Goal: Task Accomplishment & Management: Use online tool/utility

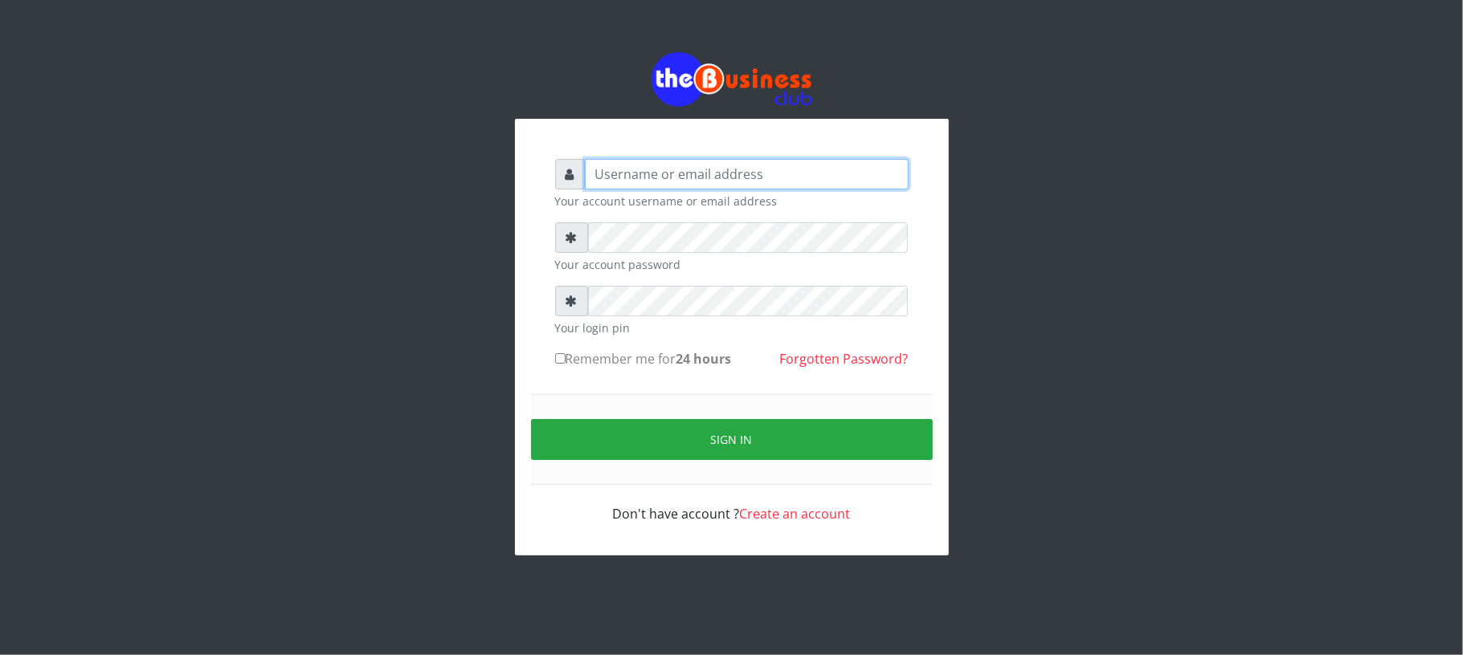
type input "Mavincio"
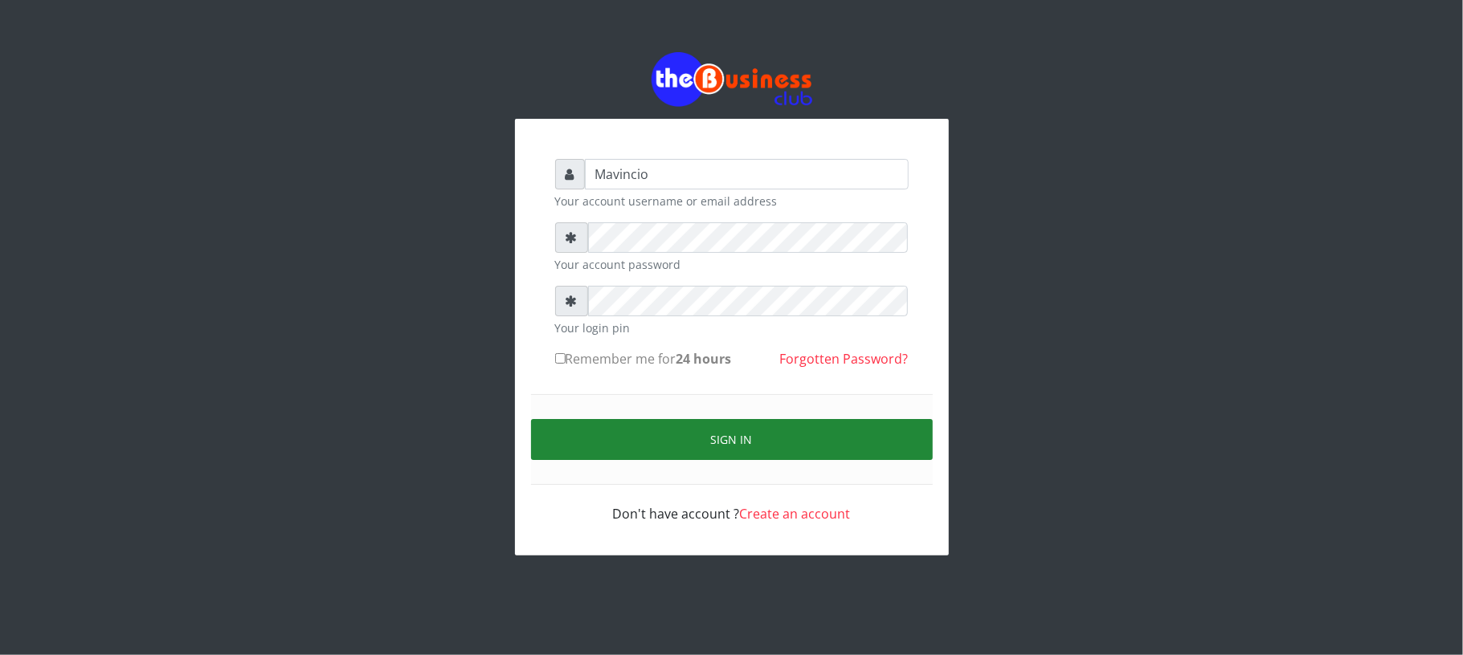
click at [742, 432] on button "Sign in" at bounding box center [732, 439] width 402 height 41
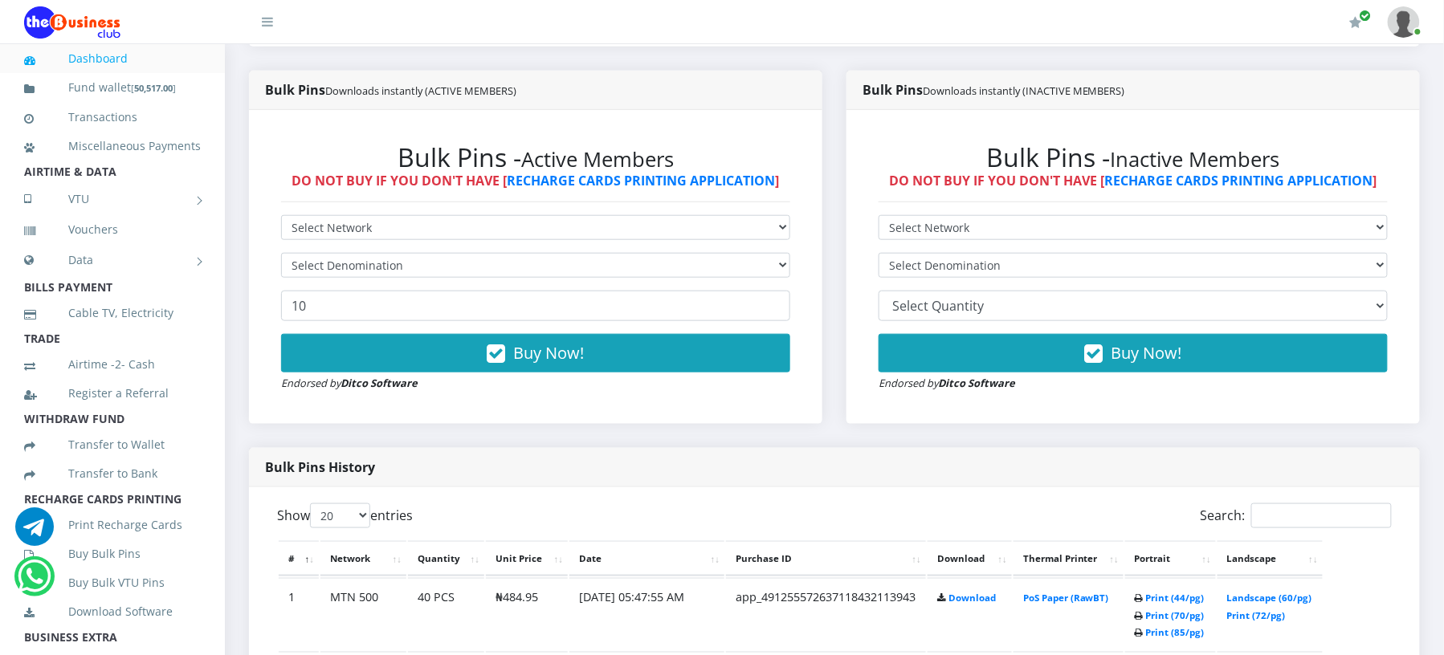
scroll to position [643, 0]
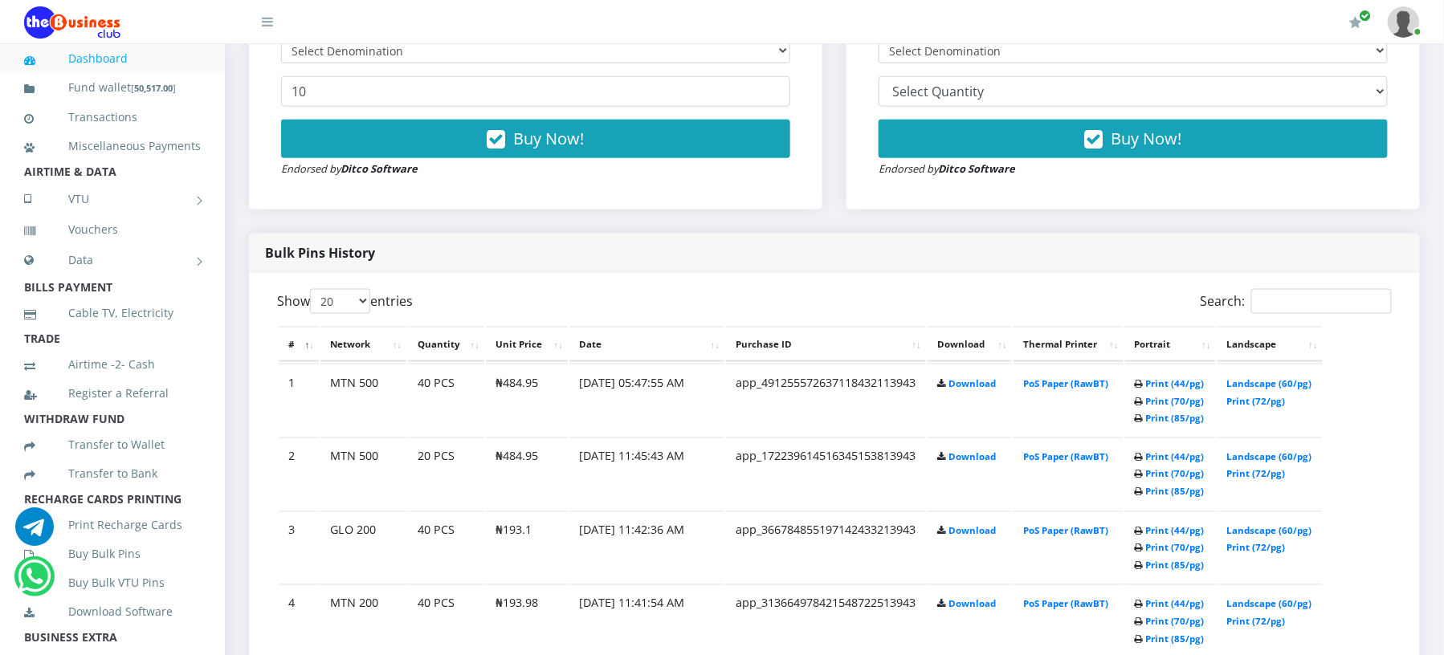
click at [1163, 377] on td "Print (44/pg) Print (70/pg) Print (85/pg)" at bounding box center [1170, 400] width 91 height 72
click at [1165, 381] on link "Print (44/pg)" at bounding box center [1175, 383] width 59 height 12
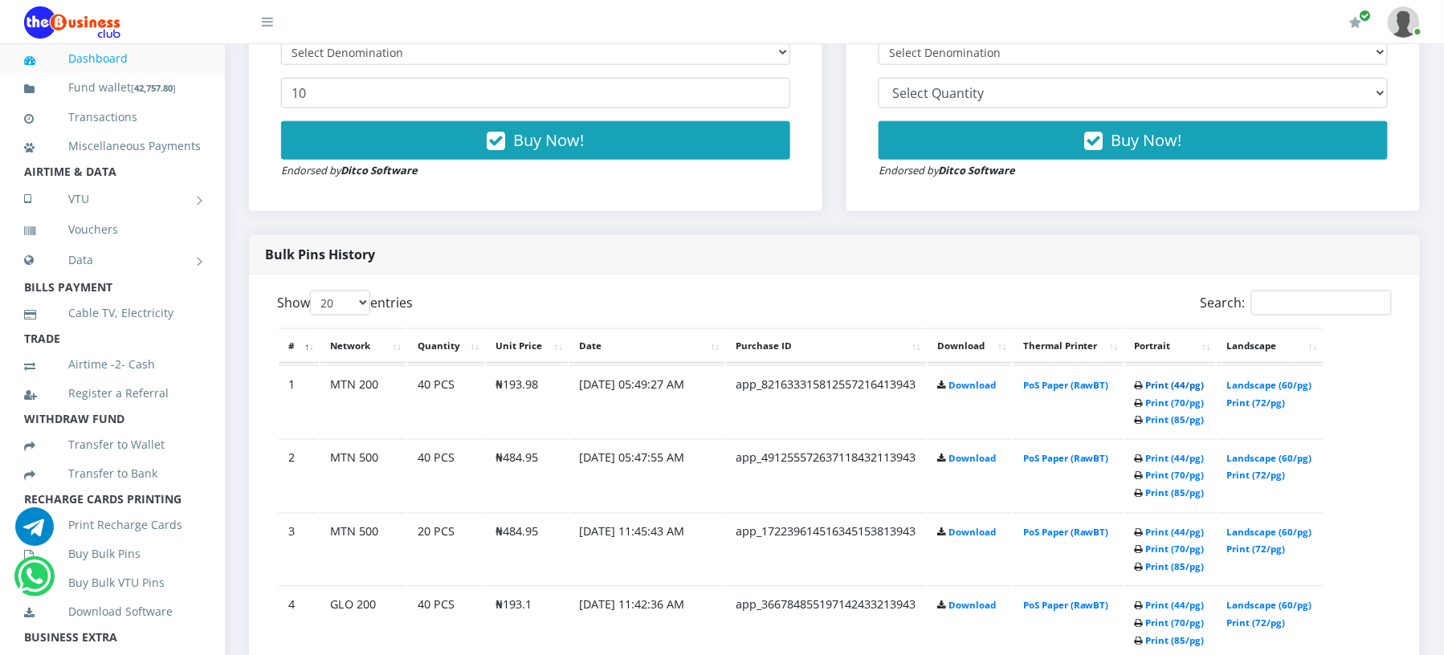
click at [1171, 383] on link "Print (44/pg)" at bounding box center [1175, 385] width 59 height 12
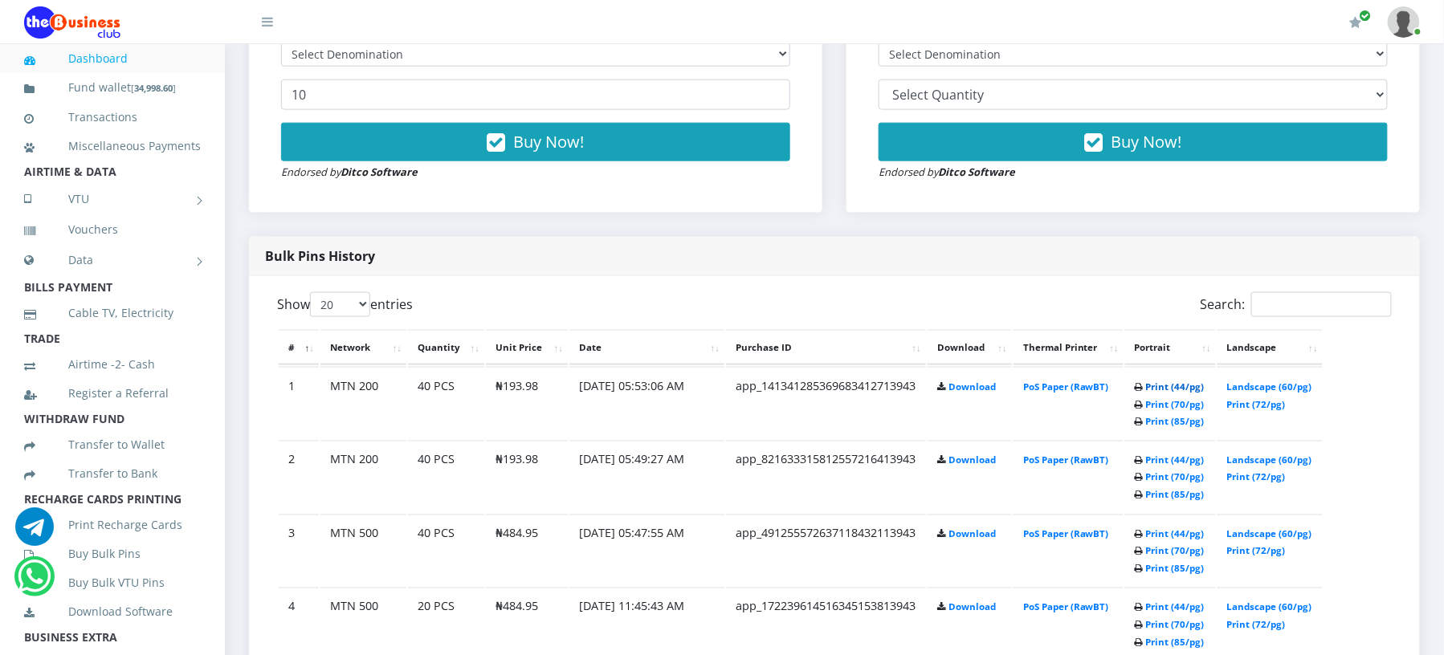
click at [1148, 383] on link "Print (44/pg)" at bounding box center [1175, 387] width 59 height 12
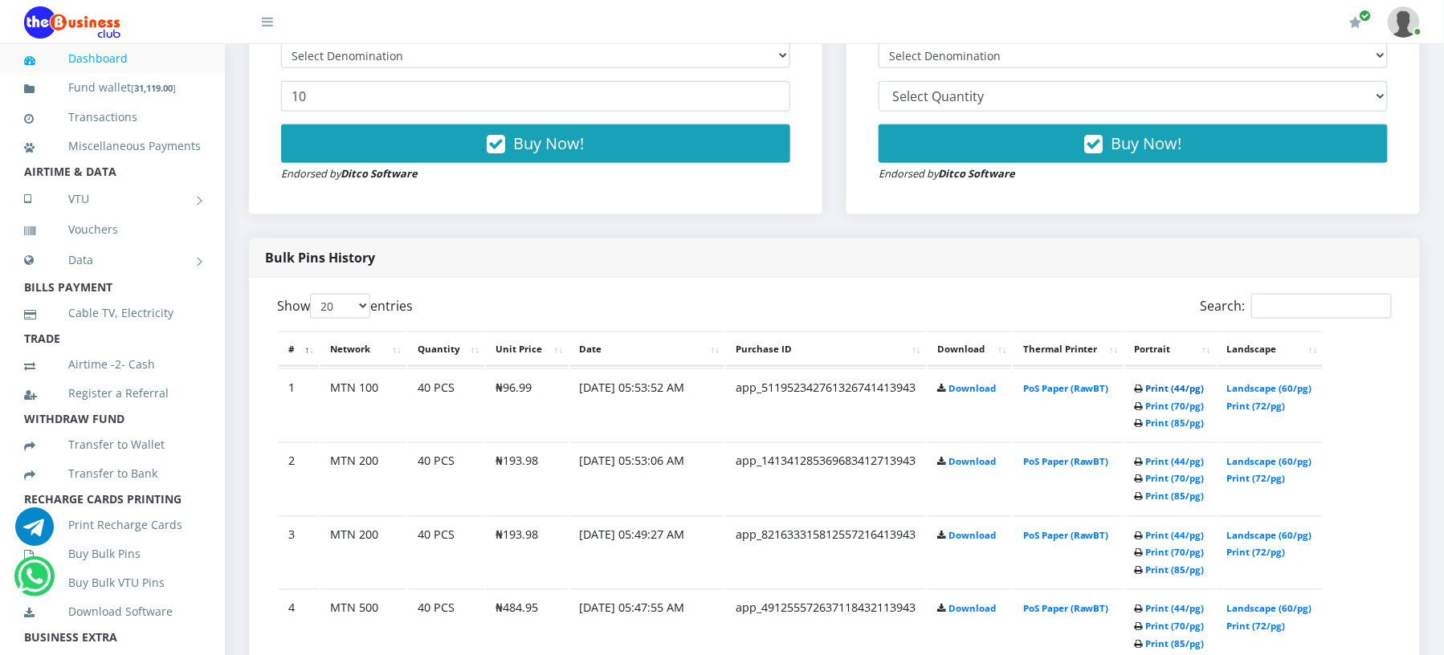
click at [1169, 386] on link "Print (44/pg)" at bounding box center [1175, 388] width 59 height 12
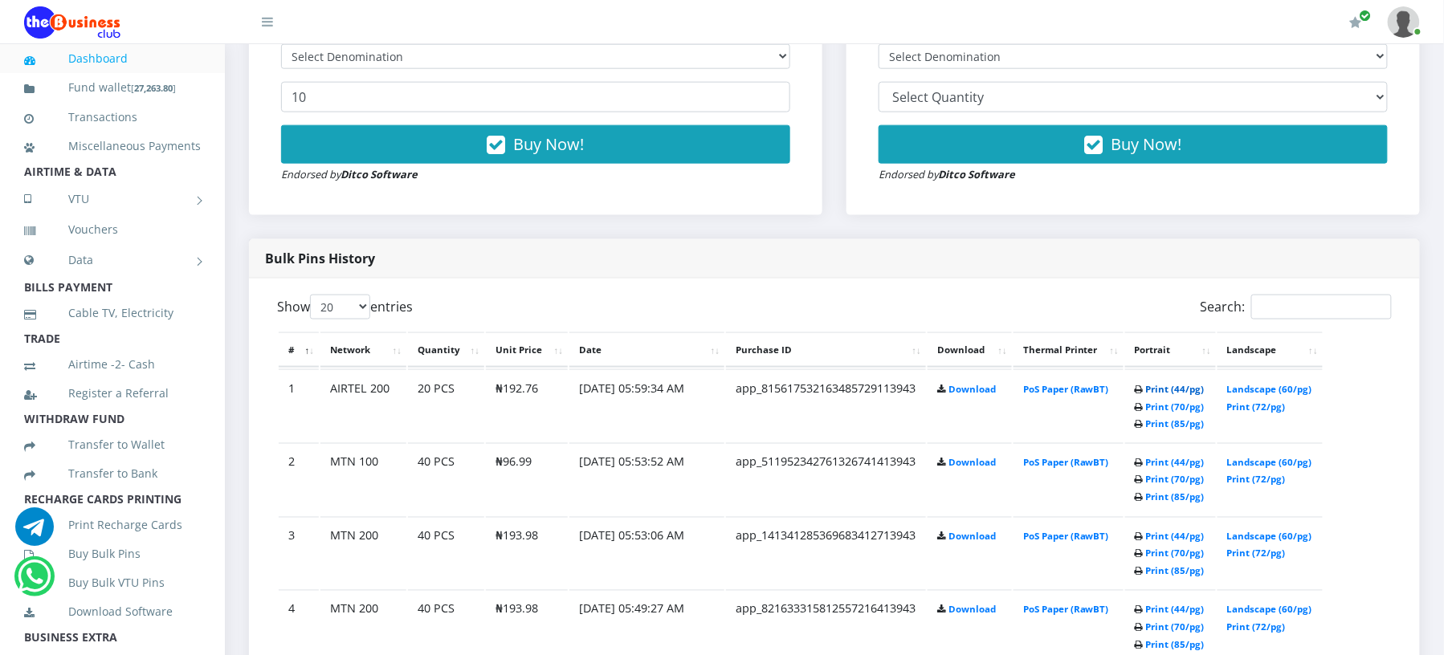
click at [1155, 384] on link "Print (44/pg)" at bounding box center [1175, 389] width 59 height 12
click at [1168, 386] on link "Print (44/pg)" at bounding box center [1175, 389] width 59 height 12
